Goal: Task Accomplishment & Management: Complete application form

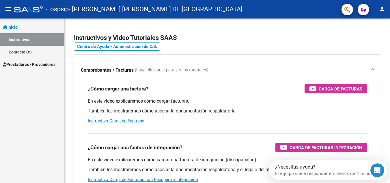
drag, startPoint x: 42, startPoint y: 105, endPoint x: 36, endPoint y: 38, distance: 67.3
click at [42, 105] on div "Inicio Instructivos Contacto OS Prestadores / Proveedores Facturas - Listado/Ca…" at bounding box center [32, 100] width 64 height 164
click at [37, 71] on div "Inicio Instructivos Contacto OS Prestadores / Proveedores Facturas - Listado/Ca…" at bounding box center [32, 100] width 64 height 164
click at [39, 64] on span "Prestadores / Proveedores" at bounding box center [29, 64] width 53 height 6
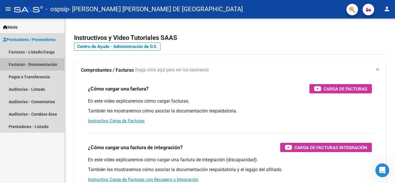
click at [30, 62] on link "Facturas - Documentación" at bounding box center [32, 64] width 64 height 12
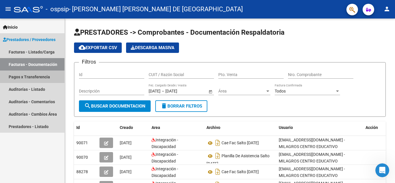
click at [31, 79] on link "Pagos x Transferencia" at bounding box center [32, 77] width 64 height 12
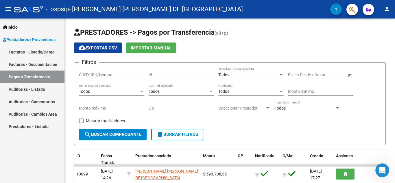
click at [44, 48] on link "Facturas - Listado/Carga" at bounding box center [32, 52] width 64 height 12
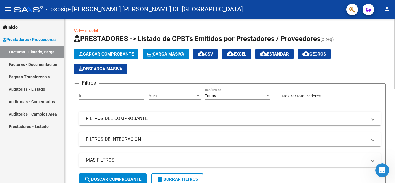
click at [116, 55] on span "Cargar Comprobante" at bounding box center [106, 53] width 55 height 5
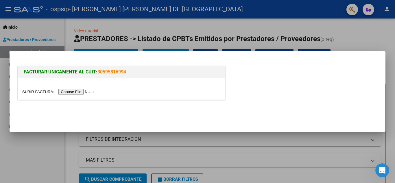
click at [85, 94] on input "file" at bounding box center [58, 92] width 73 height 6
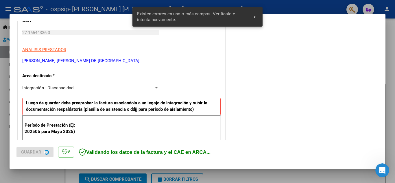
scroll to position [131, 0]
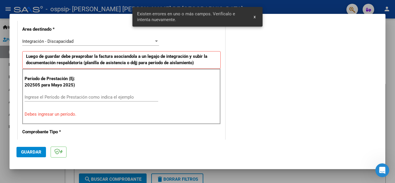
click at [70, 94] on div "Ingrese el Período de Prestación como indica el ejemplo" at bounding box center [92, 97] width 134 height 9
click at [32, 98] on input "Ingrese el Período de Prestación como indica el ejemplo" at bounding box center [92, 96] width 134 height 5
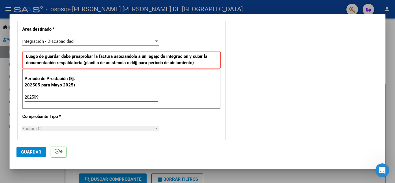
scroll to position [160, 0]
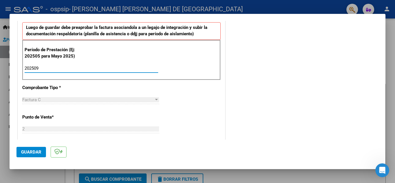
type input "202509"
click at [35, 150] on span "Guardar" at bounding box center [31, 151] width 20 height 5
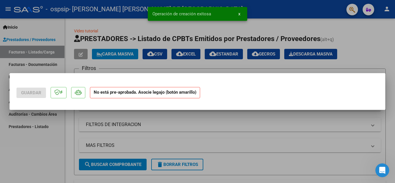
scroll to position [0, 0]
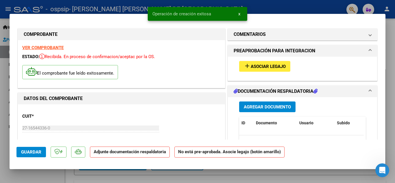
click at [244, 63] on mat-icon "add" at bounding box center [247, 65] width 7 height 7
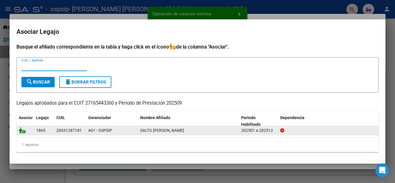
click at [22, 131] on icon at bounding box center [22, 130] width 7 height 6
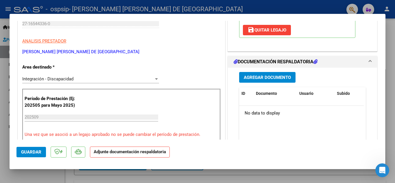
scroll to position [116, 0]
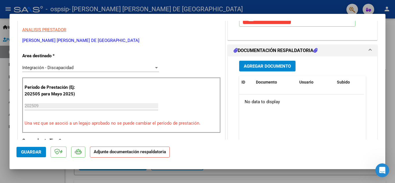
click at [266, 63] on button "Agregar Documento" at bounding box center [267, 66] width 56 height 11
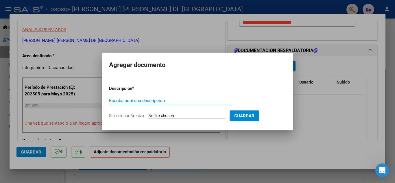
click at [128, 98] on input "Escriba aquí una descripcion" at bounding box center [170, 100] width 122 height 5
type input "P"
type input "PLANILLA DE ASISTENCIA SALTO [DATE]"
click at [163, 112] on form "Descripcion * PLANILLA DE ASISTENCIA SALTO [DATE] Escriba aquí una descripcion …" at bounding box center [197, 102] width 177 height 42
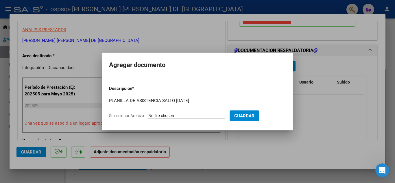
click at [163, 118] on input "Seleccionar Archivo" at bounding box center [186, 115] width 77 height 5
type input "C:\fakepath\PLANILLA DE ASISTENCIA SALTO [DATE].pdf"
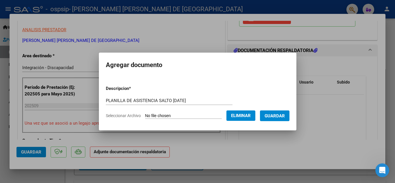
click at [282, 119] on button "Guardar" at bounding box center [274, 115] width 29 height 11
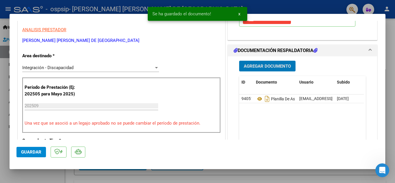
click at [272, 66] on span "Agregar Documento" at bounding box center [267, 66] width 47 height 5
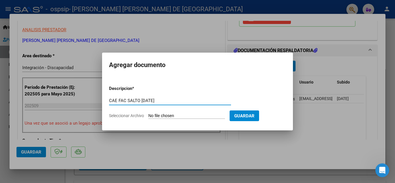
type input "CAE FAC SALTO [DATE]"
click at [167, 115] on input "Seleccionar Archivo" at bounding box center [186, 115] width 77 height 5
type input "C:\fakepath\CAE FAC SALTO [DATE].pdf"
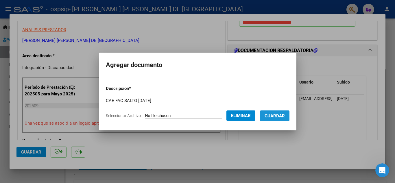
click at [281, 118] on span "Guardar" at bounding box center [274, 115] width 20 height 5
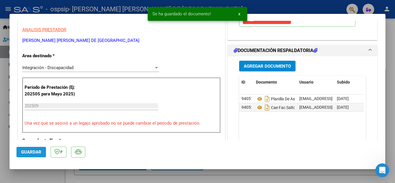
click at [35, 149] on button "Guardar" at bounding box center [30, 152] width 29 height 10
click at [270, 15] on mat-dialog-container "COMPROBANTE VER COMPROBANTE ESTADO: Recibida. En proceso de confirmacion/acepta…" at bounding box center [198, 91] width 376 height 155
click at [241, 13] on button "x" at bounding box center [238, 14] width 11 height 10
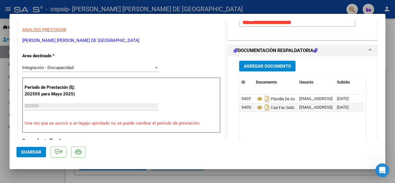
click at [35, 173] on div at bounding box center [197, 91] width 395 height 183
type input "$ 0,00"
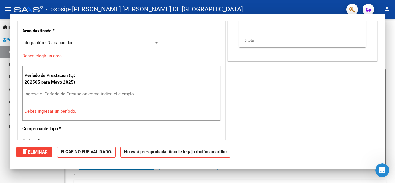
click at [35, 173] on div "Inicio Instructivos Contacto OS Prestadores / Proveedores Facturas - Listado/Ca…" at bounding box center [32, 100] width 64 height 164
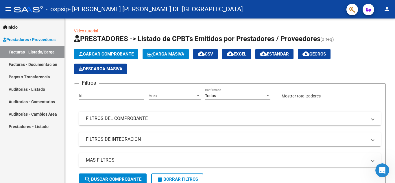
click at [42, 61] on link "Facturas - Documentación" at bounding box center [32, 64] width 64 height 12
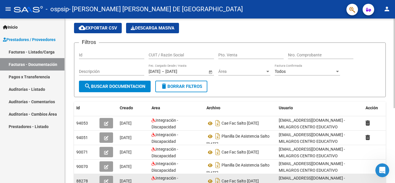
scroll to position [29, 0]
